Goal: Use online tool/utility: Utilize a website feature to perform a specific function

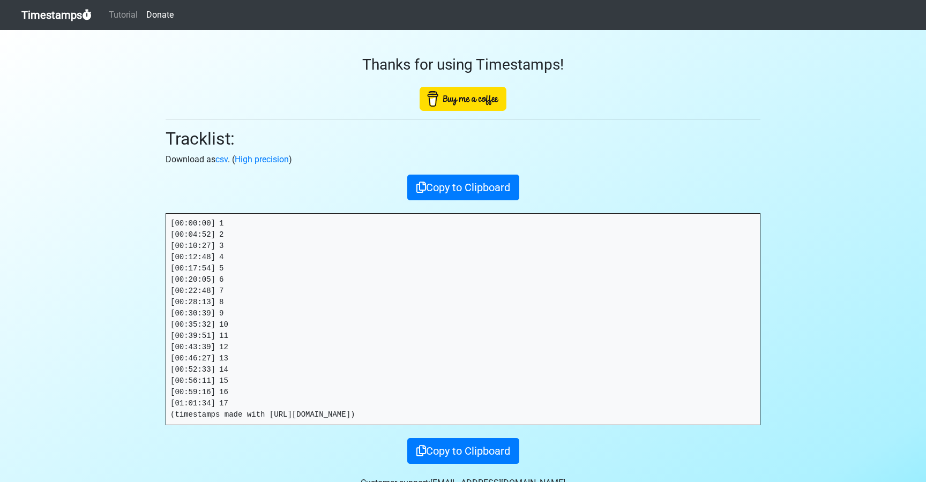
click at [61, 14] on link "Timestamps" at bounding box center [56, 14] width 70 height 21
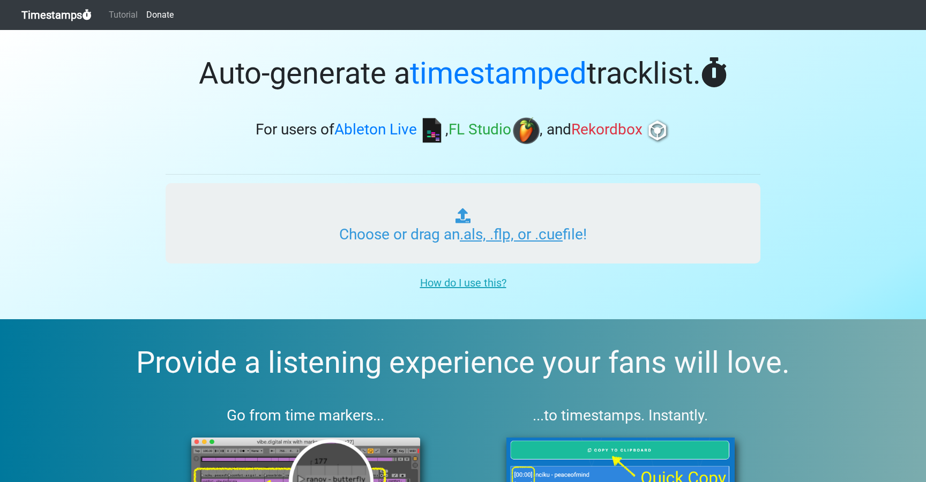
type input "C:\fakepath\NOR #530 (WORLDWIDE).als"
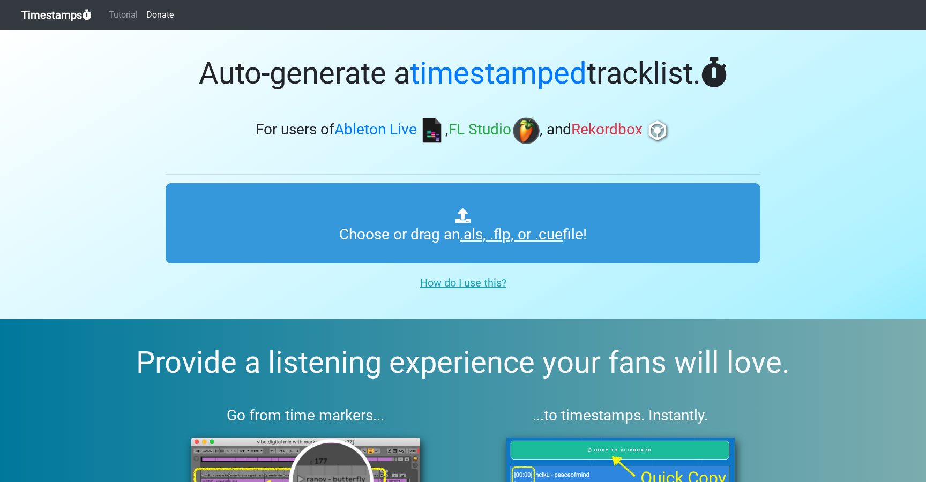
type input "C:\fakepath\NOR #530 (WORLDWIDE).als"
click at [66, 16] on link "Timestamps" at bounding box center [56, 14] width 70 height 21
click at [64, 16] on link "Timestamps" at bounding box center [56, 14] width 70 height 21
type input "C:\fakepath\NOR #530 (WORLDWIDE).als"
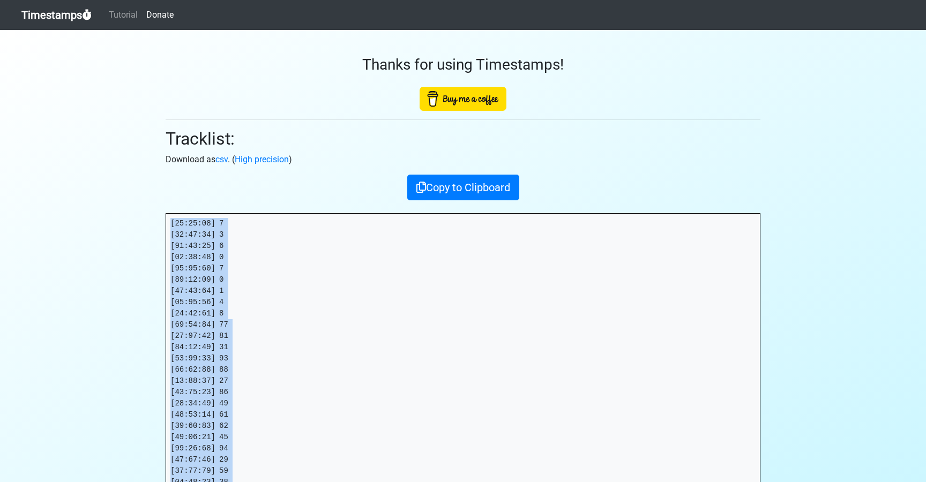
drag, startPoint x: 235, startPoint y: 338, endPoint x: 171, endPoint y: 225, distance: 130.0
copy pre "[00:00:44] 1 [00:01:36] 2 [00:02:37] 3 [00:03:51] 4 [00:06:08] 5 [00:07:44] 6 […"
